Goal: Communication & Community: Answer question/provide support

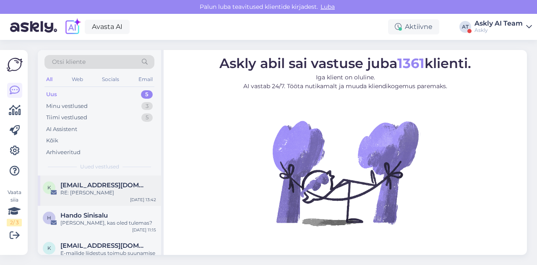
click at [102, 195] on div "RE: [PERSON_NAME]" at bounding box center [108, 193] width 96 height 8
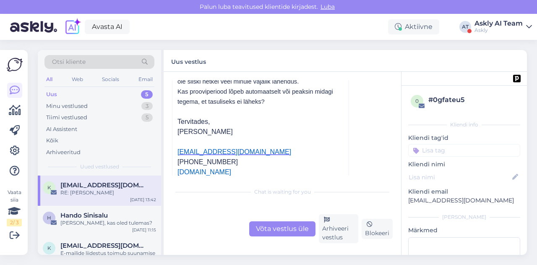
scroll to position [253, 0]
click at [98, 217] on span "Hando Sinisalu" at bounding box center [83, 215] width 47 height 8
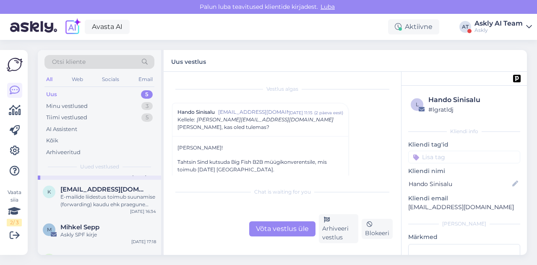
scroll to position [61, 0]
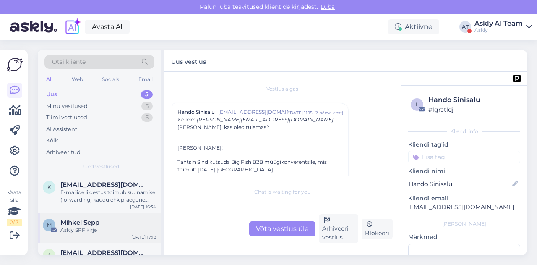
click at [93, 224] on span "Mihkel Sepp" at bounding box center [79, 223] width 39 height 8
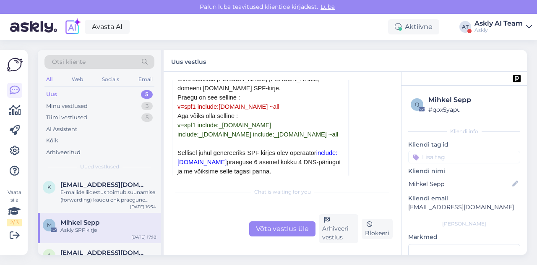
scroll to position [237, 0]
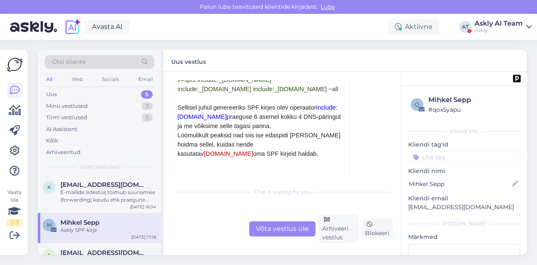
click at [270, 227] on div "Võta vestlus üle" at bounding box center [282, 228] width 66 height 15
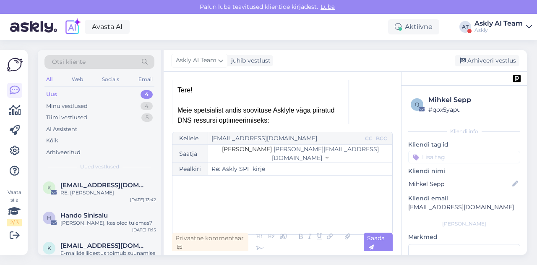
scroll to position [133, 0]
click at [218, 195] on div "﻿" at bounding box center [282, 205] width 211 height 50
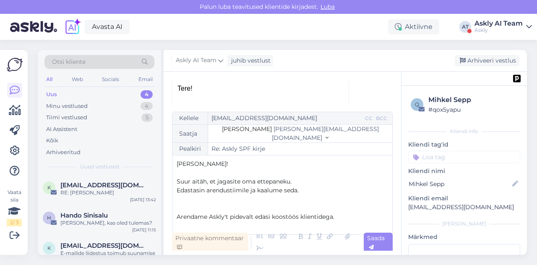
click at [289, 180] on span "Suur aitäh, et jagasite oma ettepaneku." at bounding box center [234, 181] width 115 height 8
click at [339, 219] on p "Arendame Askly't pidevalt edasi koostöös klientidega." at bounding box center [282, 216] width 211 height 9
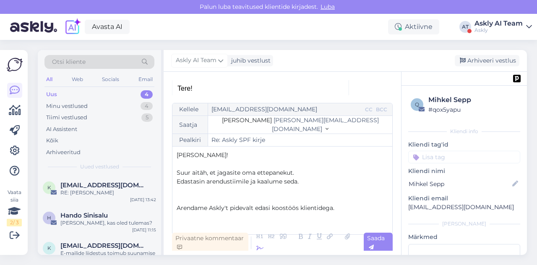
click at [262, 247] on icon at bounding box center [260, 249] width 13 height 12
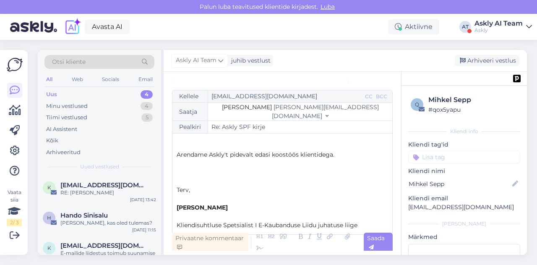
scroll to position [42, 0]
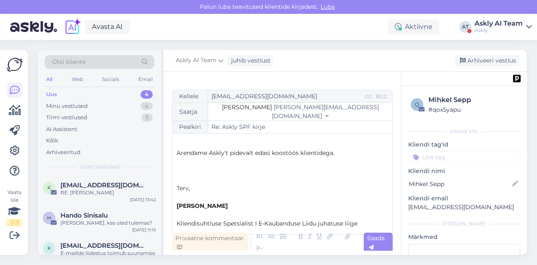
click at [180, 197] on p "﻿" at bounding box center [282, 197] width 211 height 9
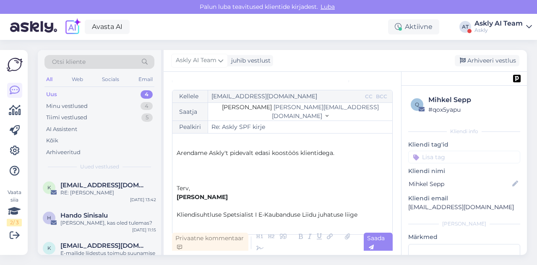
click at [183, 171] on p "﻿" at bounding box center [282, 170] width 211 height 9
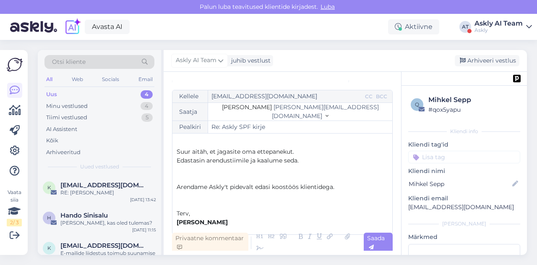
scroll to position [0, 0]
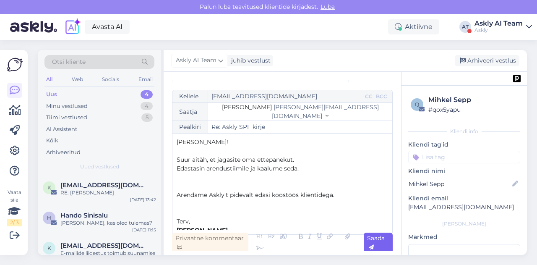
click at [372, 240] on span "Saada" at bounding box center [376, 242] width 18 height 16
type input "Re: Re: Askly SPF kirje"
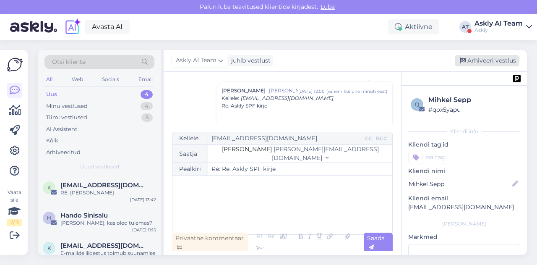
click at [479, 60] on div "Arhiveeri vestlus" at bounding box center [487, 60] width 65 height 11
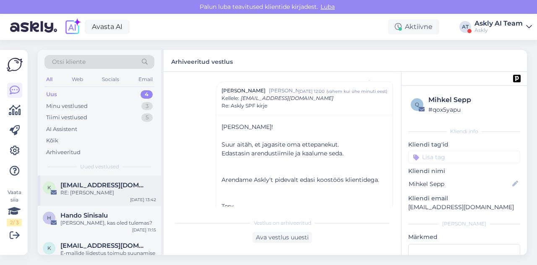
scroll to position [48, 0]
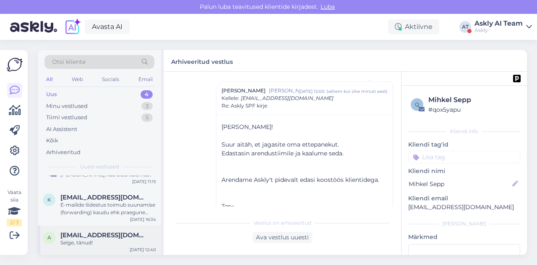
click at [109, 237] on span "[EMAIL_ADDRESS][DOMAIN_NAME]" at bounding box center [103, 235] width 87 height 8
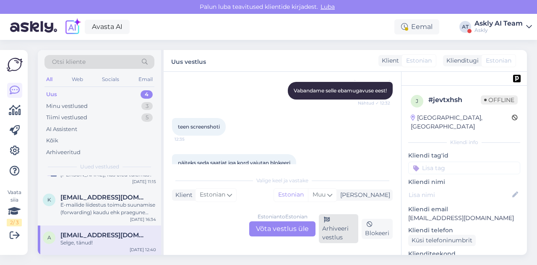
scroll to position [2489, 0]
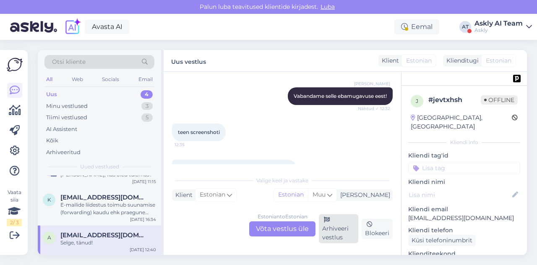
click at [334, 230] on div "Arhiveeri vestlus" at bounding box center [338, 228] width 39 height 29
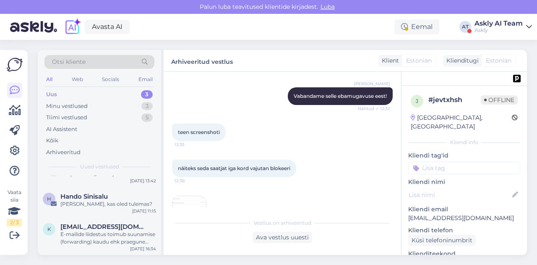
scroll to position [0, 0]
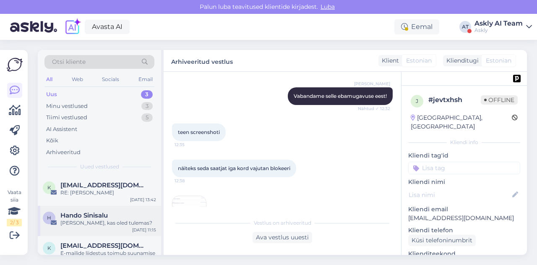
click at [104, 221] on div "[PERSON_NAME], kas oled tulemas?" at bounding box center [108, 223] width 96 height 8
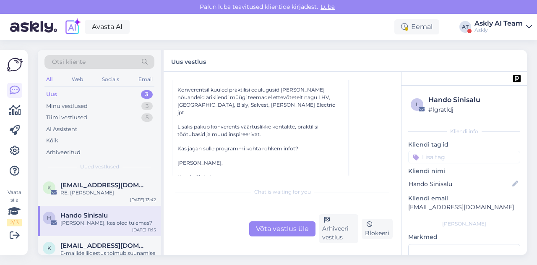
scroll to position [117, 0]
click at [70, 197] on div "k [EMAIL_ADDRESS][DOMAIN_NAME] RE: Kiire küsimus [DATE] 13:42" at bounding box center [99, 190] width 123 height 30
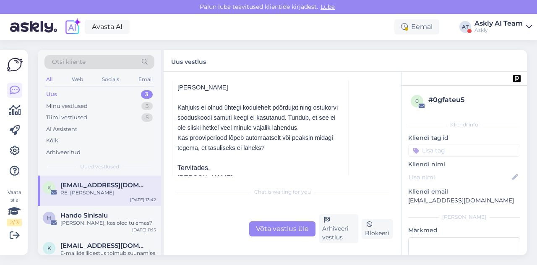
scroll to position [193, 0]
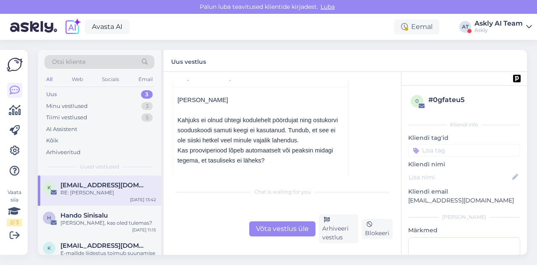
click at [294, 228] on div "Võta vestlus üle" at bounding box center [282, 228] width 66 height 15
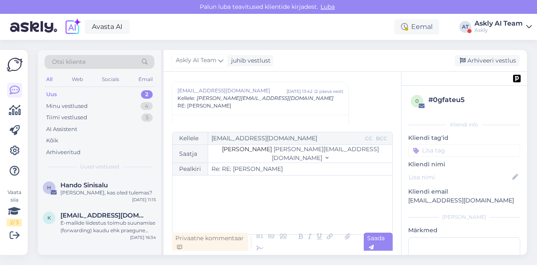
click at [208, 187] on p "﻿" at bounding box center [282, 184] width 211 height 9
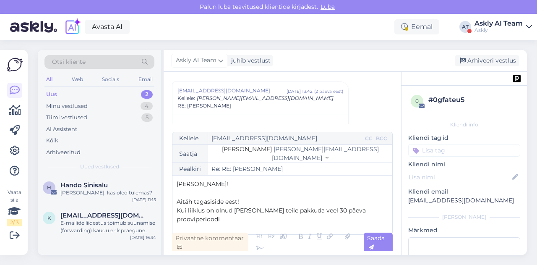
click at [234, 211] on span "Kui liiklus on olnud [PERSON_NAME] teile pakkuda veel 30 päeva prooviperioodi" at bounding box center [272, 214] width 191 height 16
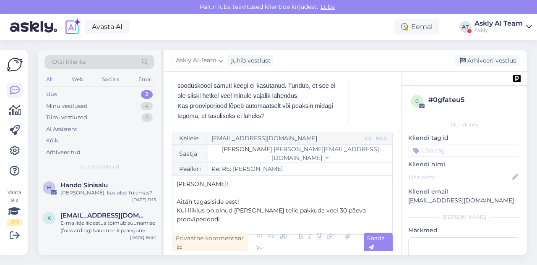
scroll to position [238, 0]
click at [228, 219] on p "Kui liiklus on olnud väga [PERSON_NAME] teile pakkuda veel 30 päeva prooviperio…" at bounding box center [282, 215] width 211 height 18
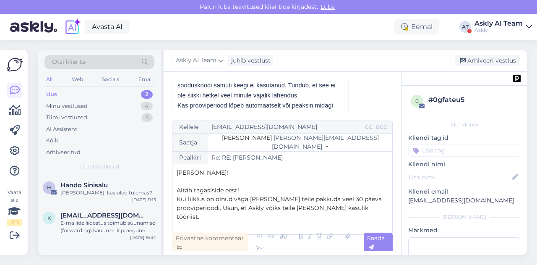
click at [367, 219] on p "Kui liiklus on olnud väga [PERSON_NAME] teile pakkuda veel 30 päeva prooviperio…" at bounding box center [282, 208] width 211 height 26
click at [301, 217] on span "Kui liiklus on olnud väga [PERSON_NAME] teile pakkuda veel 30 päeva prooviperio…" at bounding box center [280, 207] width 207 height 25
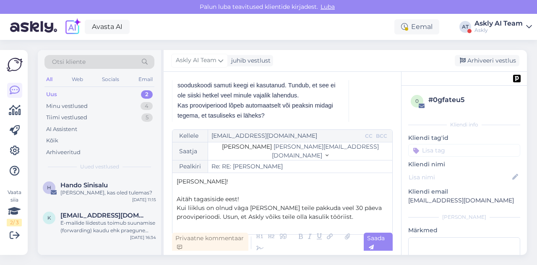
click at [353, 214] on p "Kui liiklus on olnud väga [PERSON_NAME] teile pakkuda veel 30 päeva prooviperio…" at bounding box center [282, 213] width 211 height 18
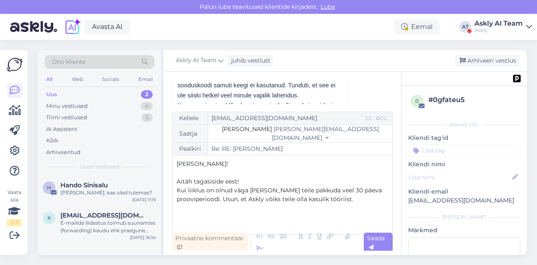
click at [255, 250] on icon at bounding box center [260, 249] width 13 height 12
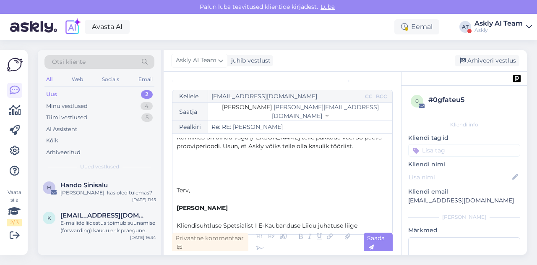
scroll to position [32, 0]
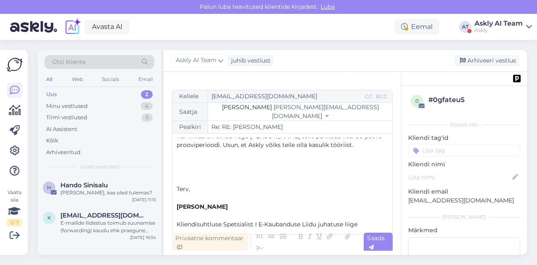
click at [183, 200] on p "﻿" at bounding box center [282, 197] width 211 height 9
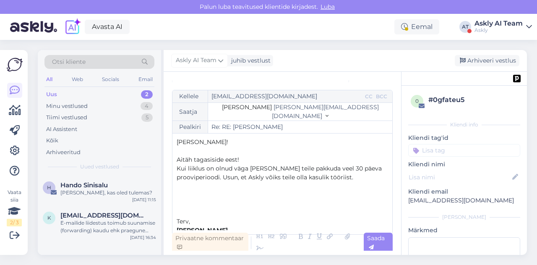
scroll to position [0, 0]
click at [246, 159] on p "Aitäh tagasiside eest!" at bounding box center [282, 159] width 211 height 9
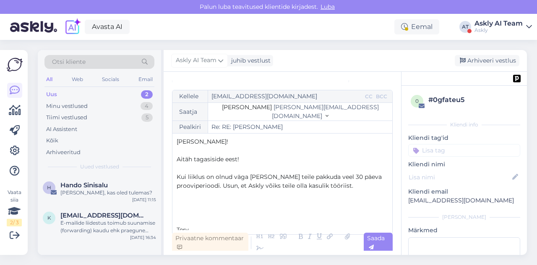
click at [209, 197] on p "﻿" at bounding box center [282, 194] width 211 height 9
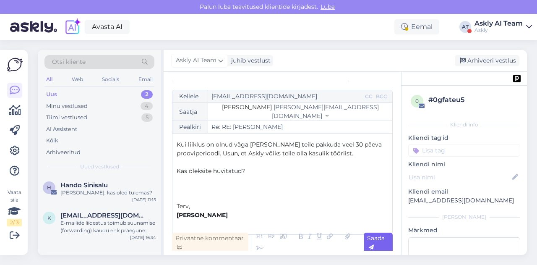
click at [378, 244] on div "Saada" at bounding box center [378, 242] width 29 height 20
type input "Re: Re: RE: [PERSON_NAME]"
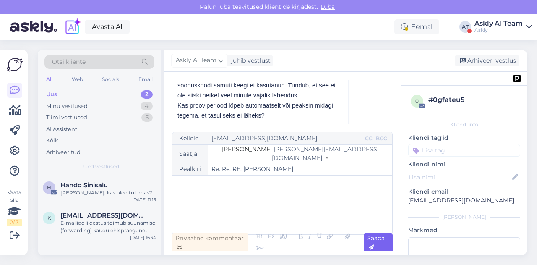
scroll to position [0, 0]
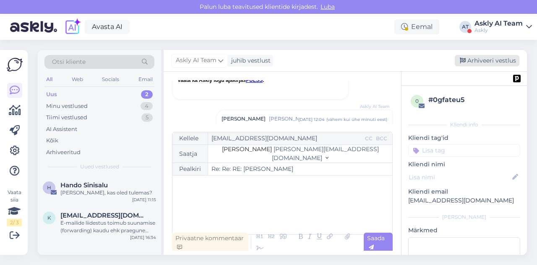
click at [474, 58] on div "Arhiveeri vestlus" at bounding box center [487, 60] width 65 height 11
